Goal: Check status: Check status

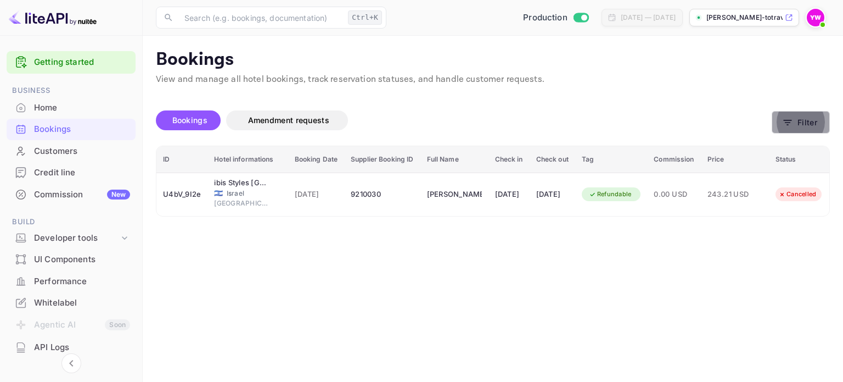
click at [803, 127] on button "Filter" at bounding box center [801, 122] width 58 height 23
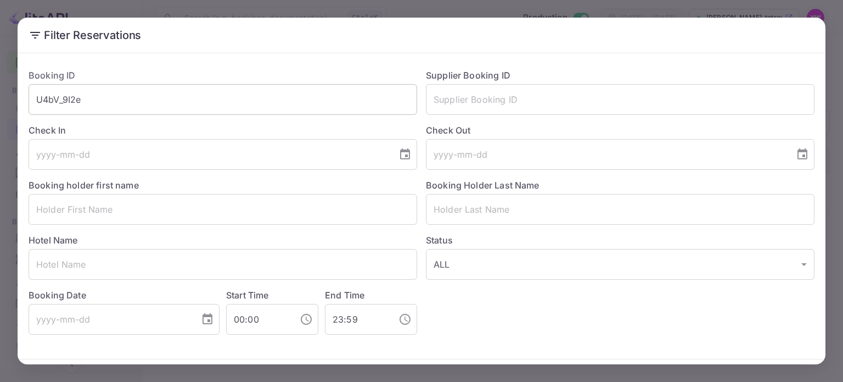
click at [69, 100] on input "U4bV_9I2e" at bounding box center [223, 99] width 389 height 31
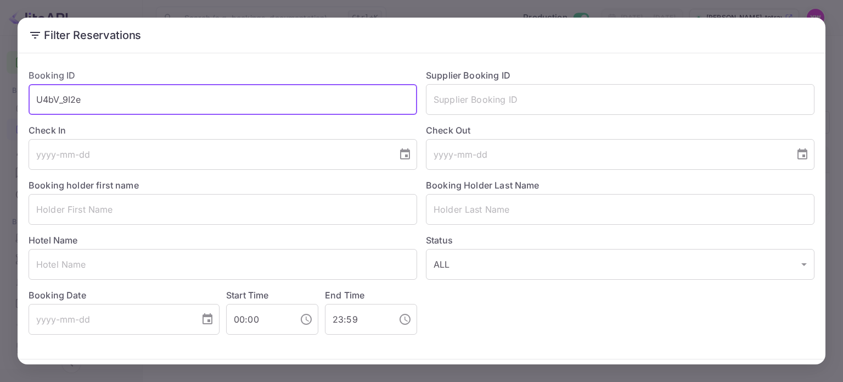
click at [70, 101] on input "U4bV_9I2e" at bounding box center [223, 99] width 389 height 31
paste input "Ww0LiFbwI"
type input "Ww0LiFbwI"
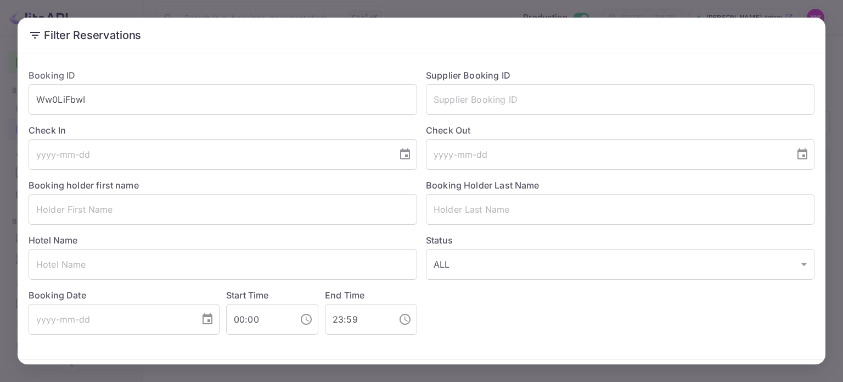
scroll to position [40, 0]
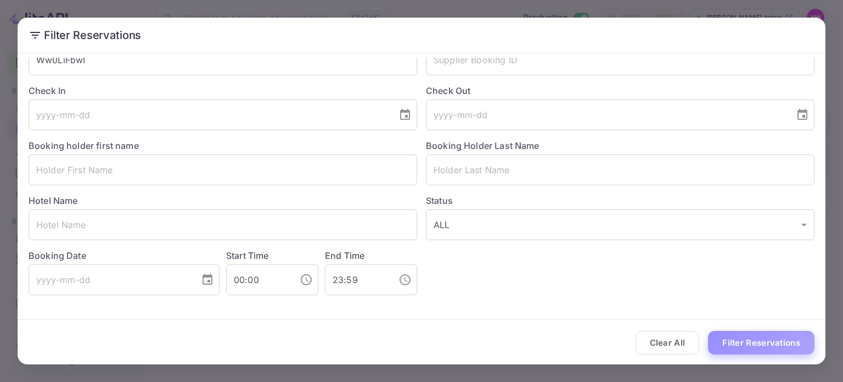
click at [756, 345] on button "Filter Reservations" at bounding box center [761, 343] width 107 height 24
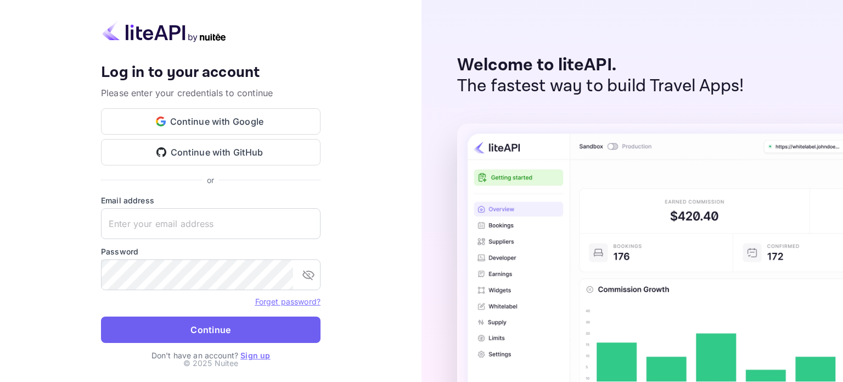
type input "[EMAIL_ADDRESS][DOMAIN_NAME]"
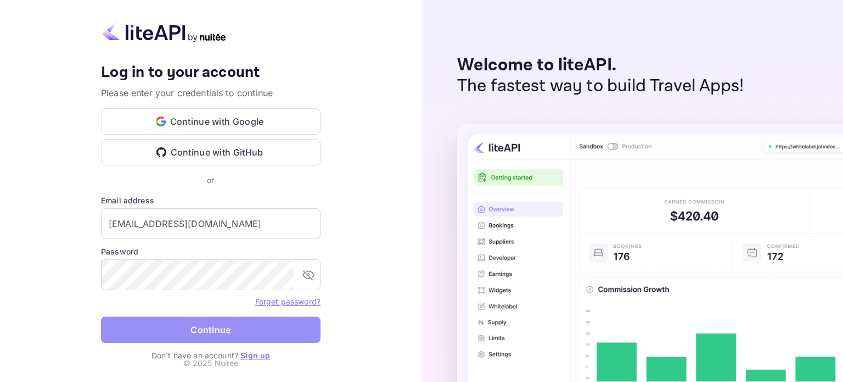
click at [206, 329] on button "Continue" at bounding box center [211, 329] width 220 height 26
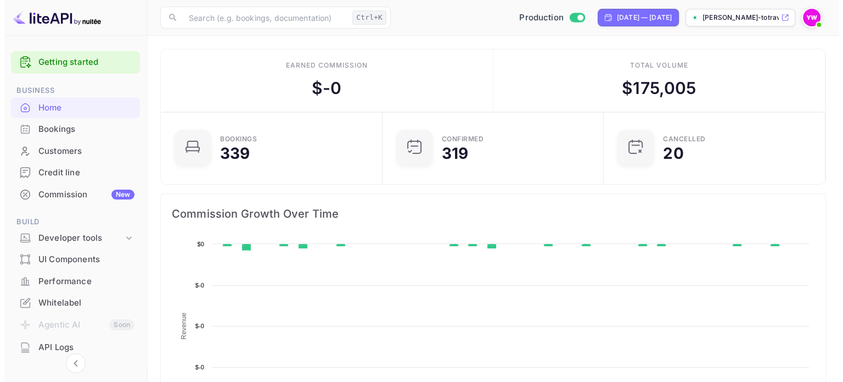
scroll to position [170, 206]
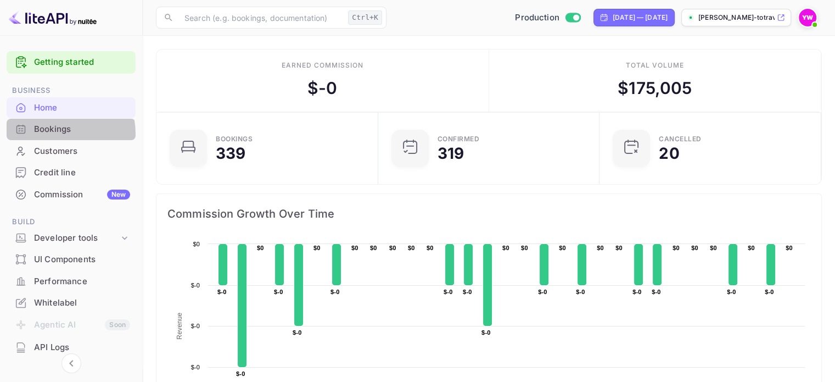
click at [54, 134] on div "Bookings" at bounding box center [82, 129] width 96 height 13
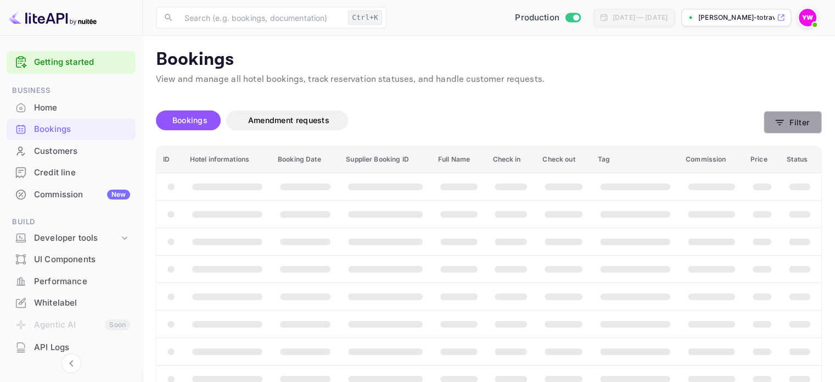
click at [797, 118] on button "Filter" at bounding box center [793, 122] width 58 height 23
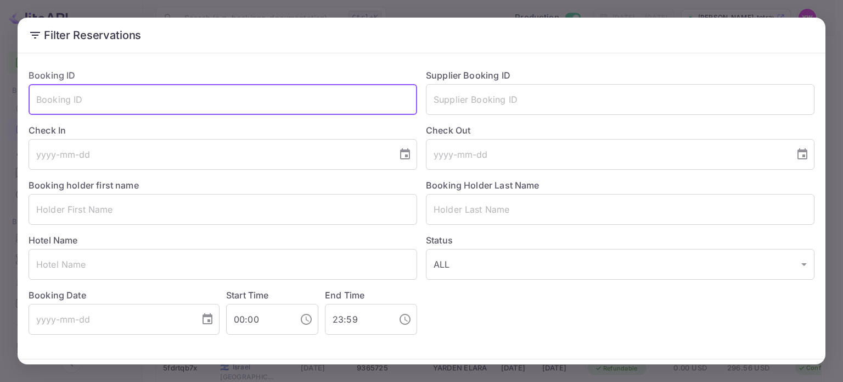
click at [225, 103] on input "text" at bounding box center [223, 99] width 389 height 31
paste input "Ww0LiFbwI"
type input "Ww0LiFbwI"
click at [708, 370] on button "Filter Reservations" at bounding box center [761, 382] width 107 height 24
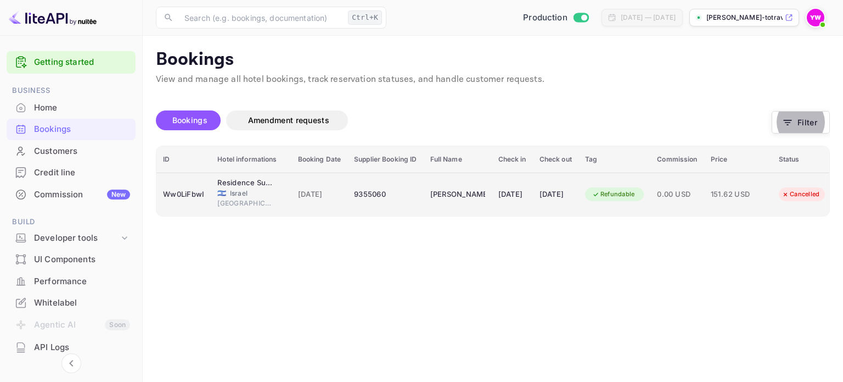
click at [527, 193] on div "[DATE]" at bounding box center [513, 195] width 28 height 18
